Goal: Find specific page/section: Find specific page/section

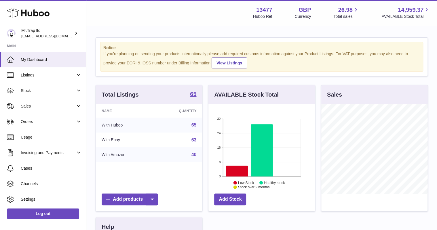
scroll to position [90, 106]
click at [41, 96] on link "Stock" at bounding box center [43, 91] width 86 height 16
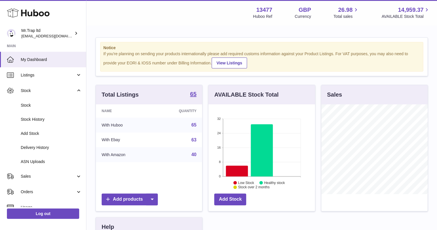
click at [40, 94] on link "Stock" at bounding box center [43, 91] width 86 height 16
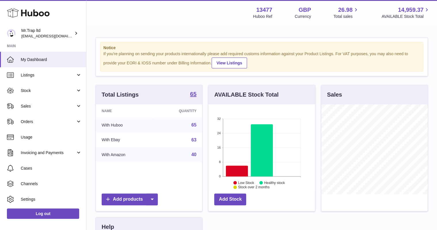
click at [37, 103] on link "Sales" at bounding box center [43, 106] width 86 height 16
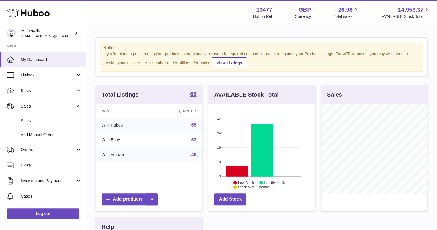
click at [43, 116] on link "Sales" at bounding box center [43, 121] width 86 height 14
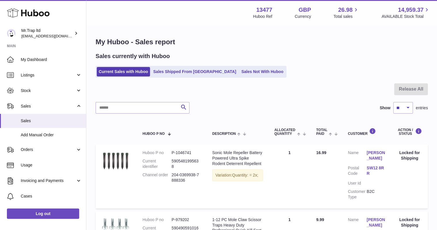
click at [241, 74] on link "Sales Not With Huboo" at bounding box center [262, 71] width 46 height 9
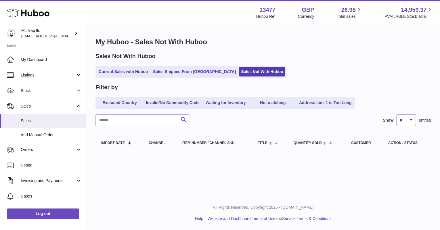
click at [137, 72] on link "Current Sales with Huboo" at bounding box center [123, 71] width 53 height 9
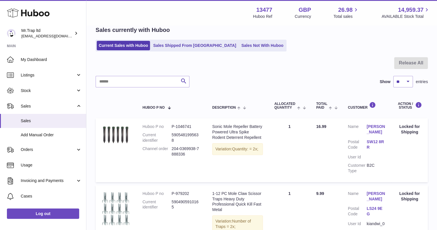
scroll to position [23, 0]
